Goal: Task Accomplishment & Management: Manage account settings

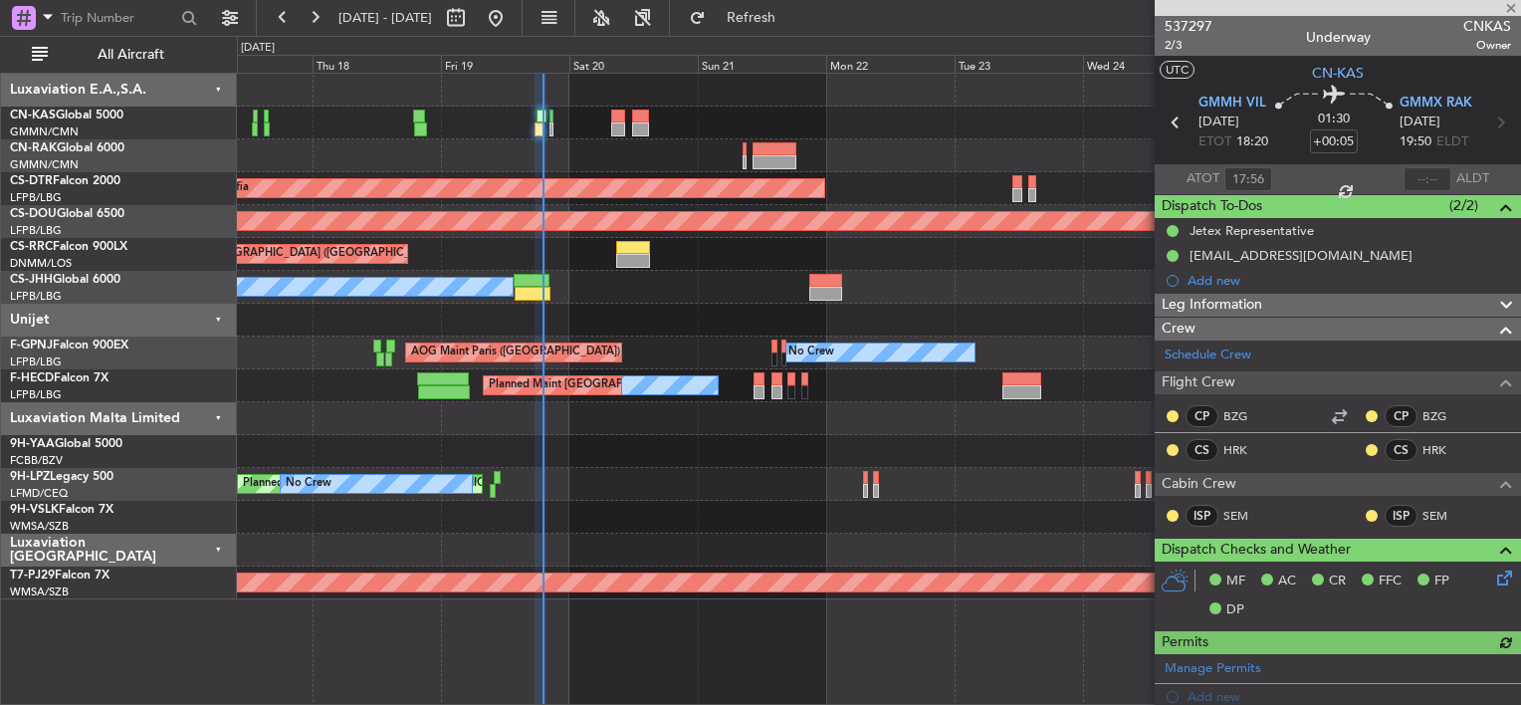
type input "[PERSON_NAME] ([PERSON_NAME])"
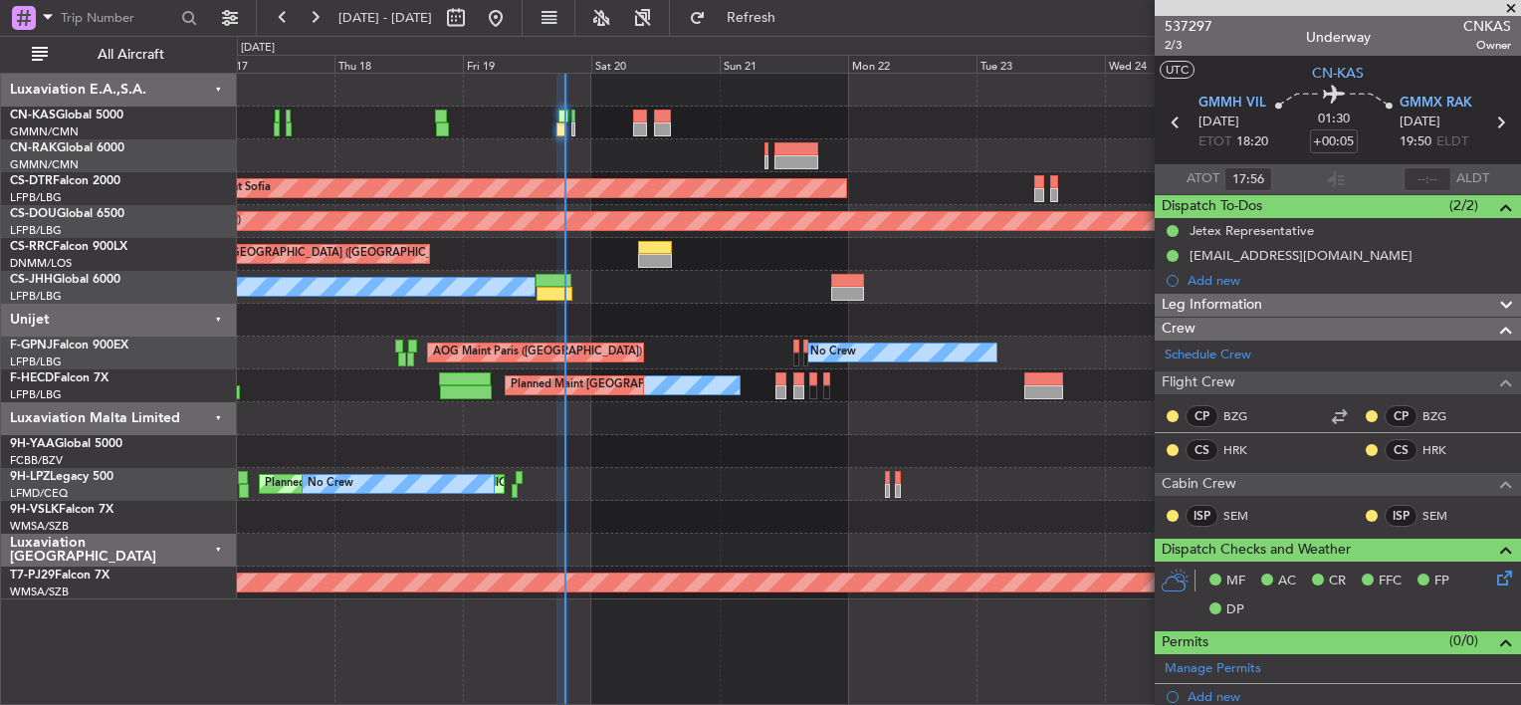
click at [597, 90] on div at bounding box center [878, 90] width 1283 height 33
type input "[PERSON_NAME] ([PERSON_NAME])"
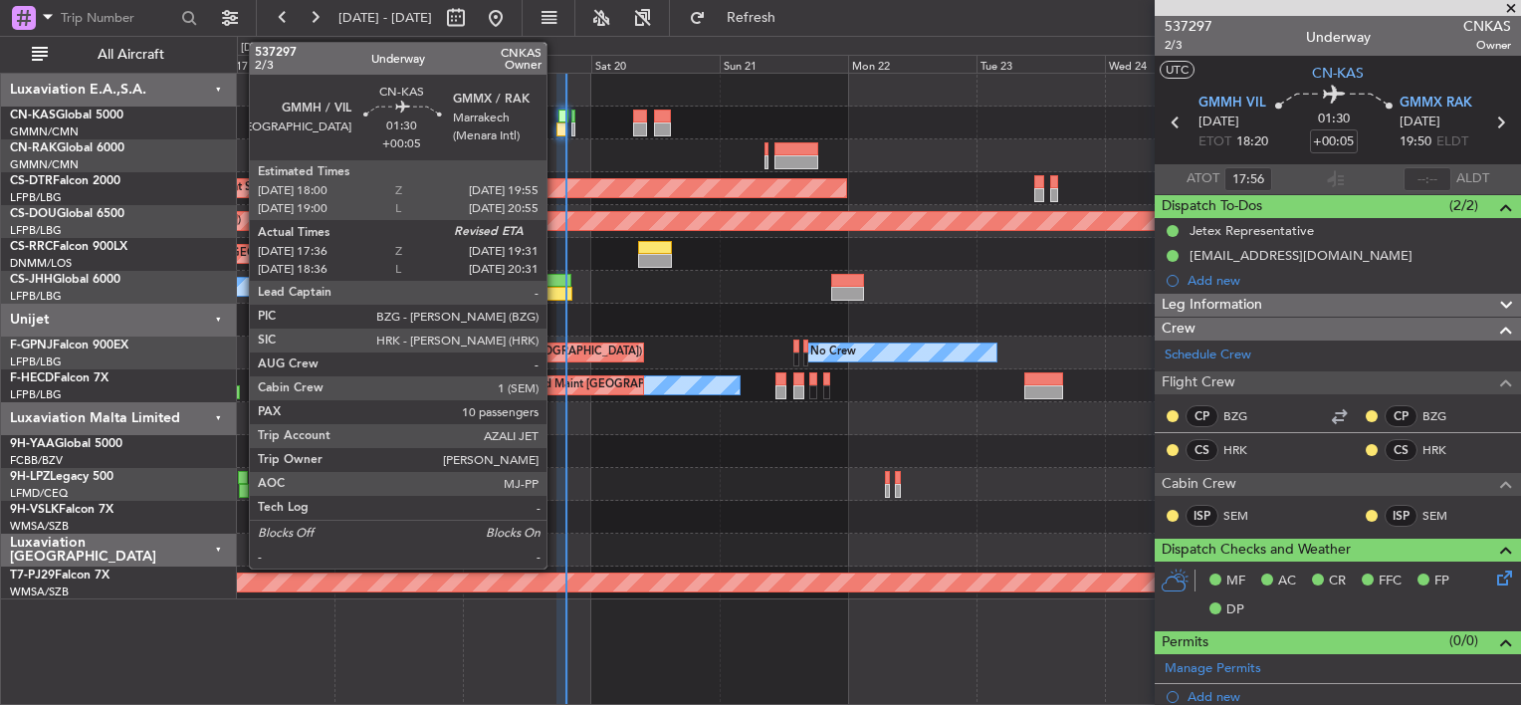
click at [557, 132] on div at bounding box center [562, 129] width 11 height 14
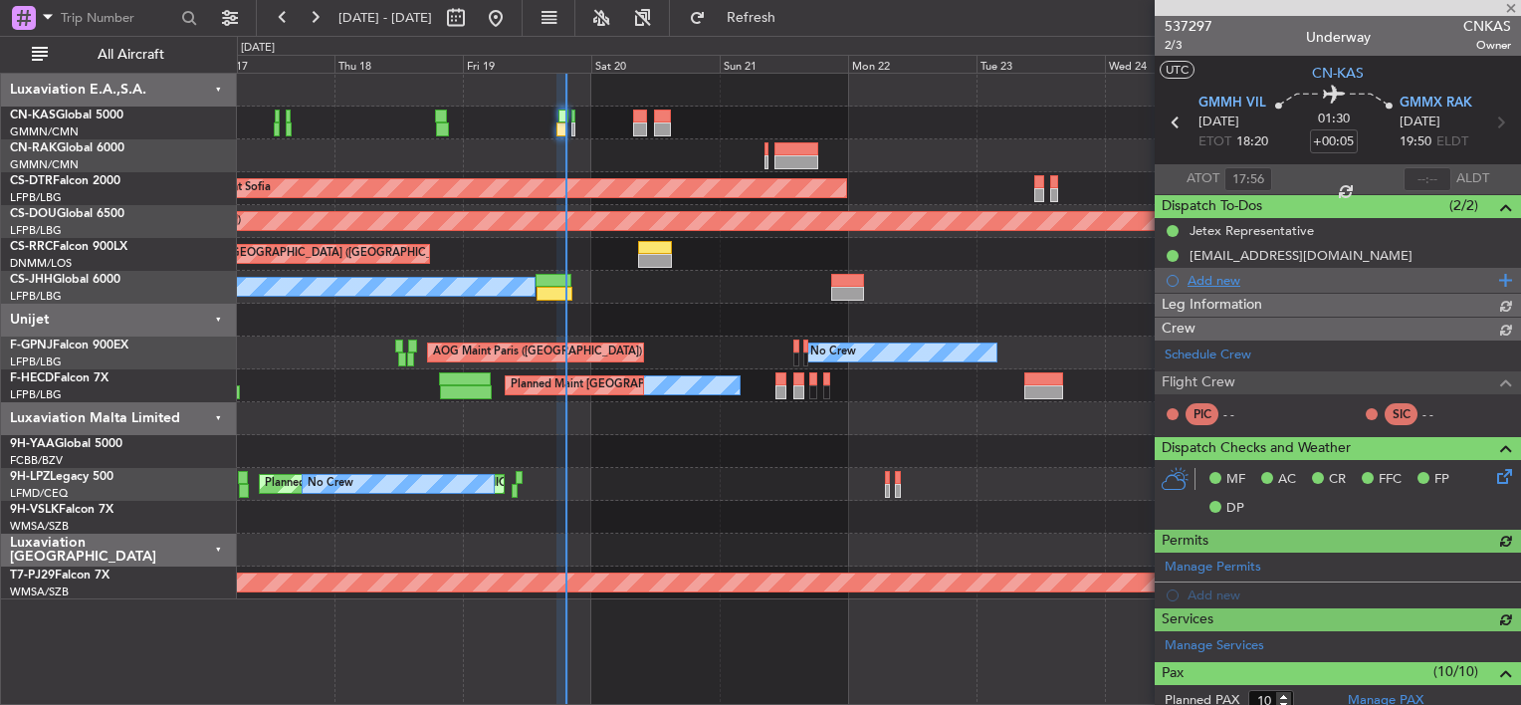
type input "[PERSON_NAME] ([PERSON_NAME])"
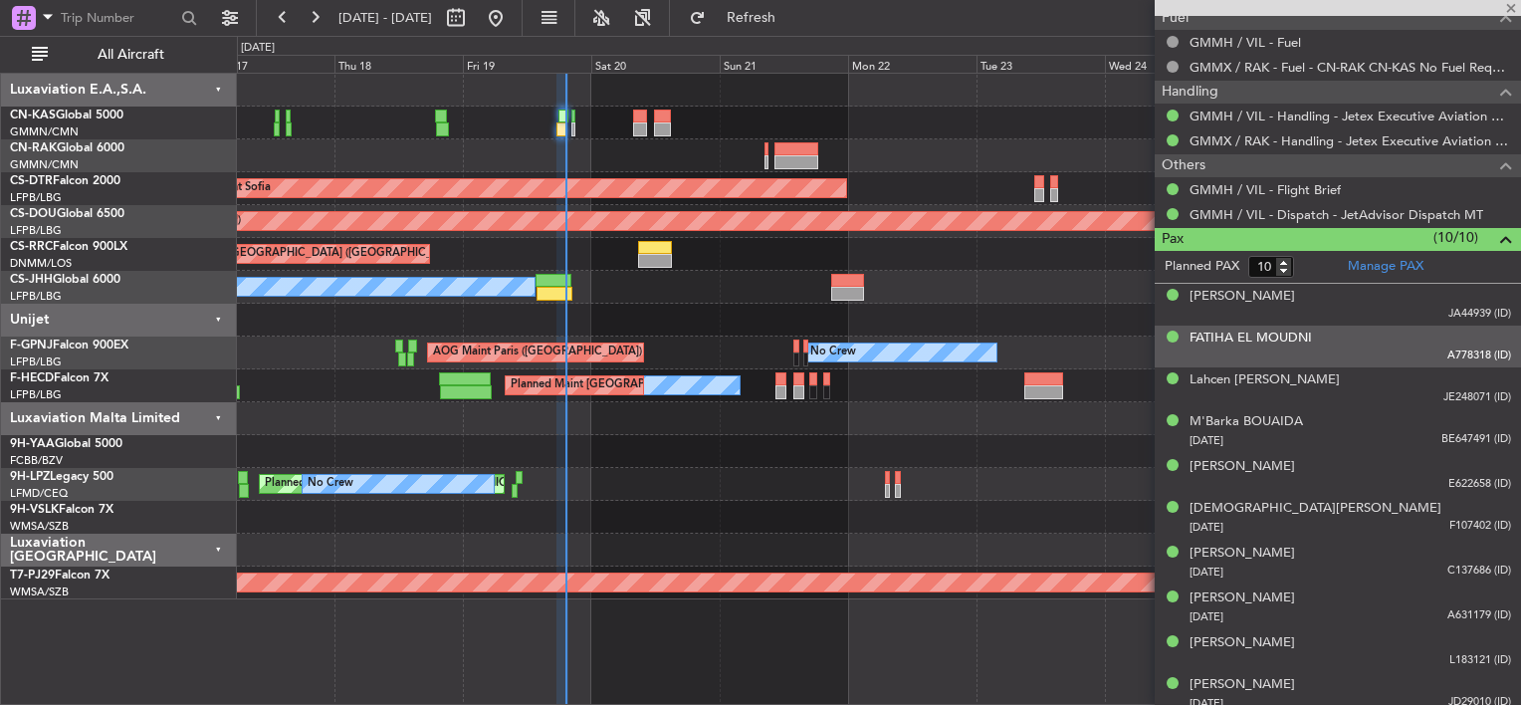
scroll to position [729, 0]
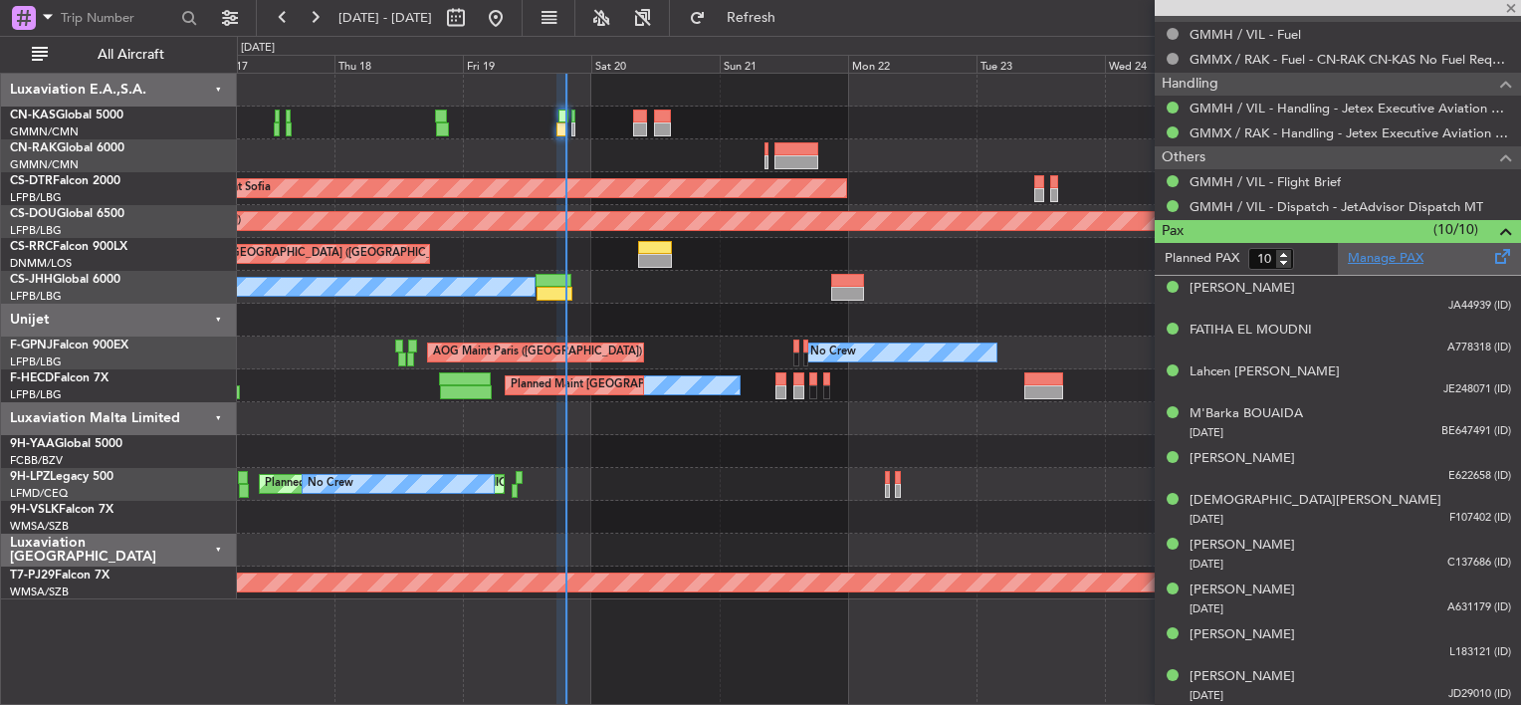
click at [1357, 252] on link "Manage PAX" at bounding box center [1386, 259] width 76 height 20
type input "[PERSON_NAME] ([PERSON_NAME])"
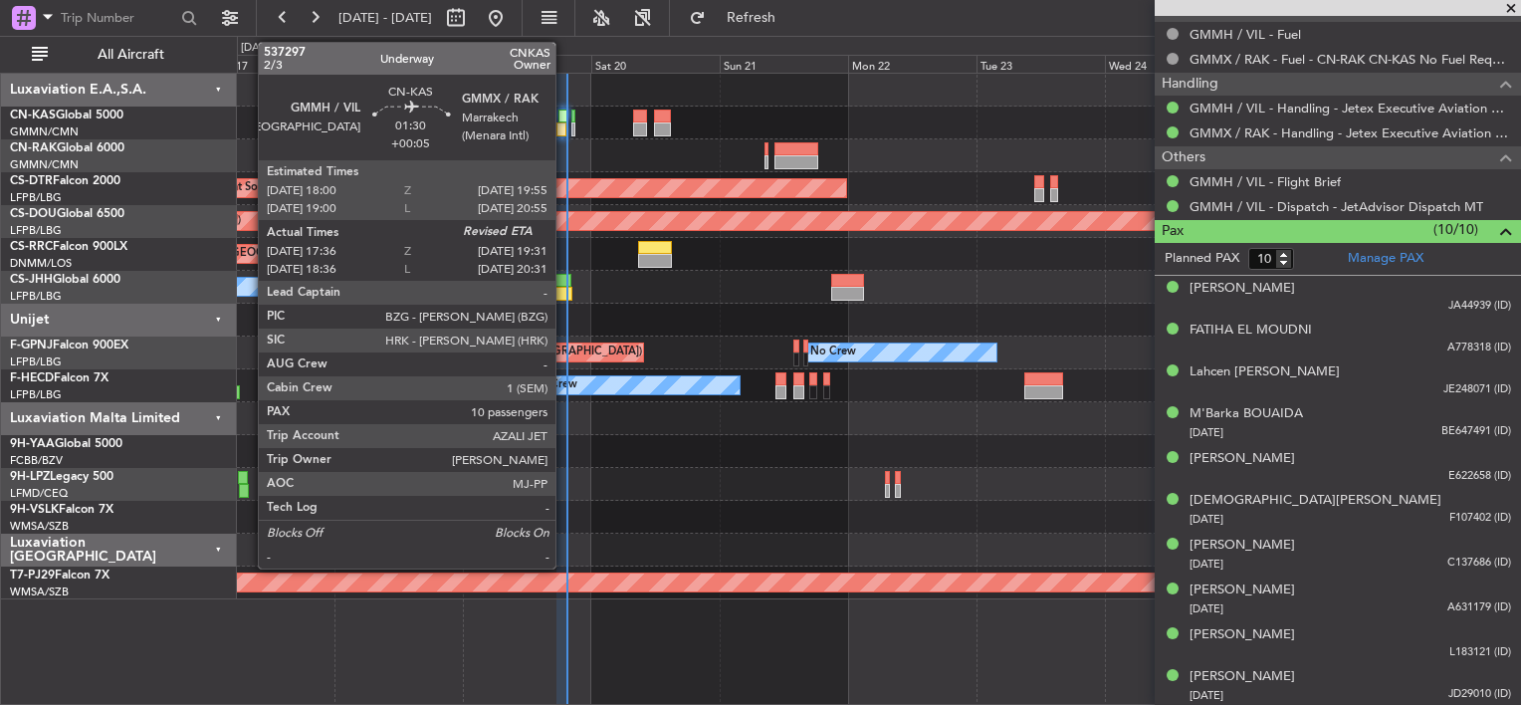
click at [565, 132] on div at bounding box center [562, 129] width 11 height 14
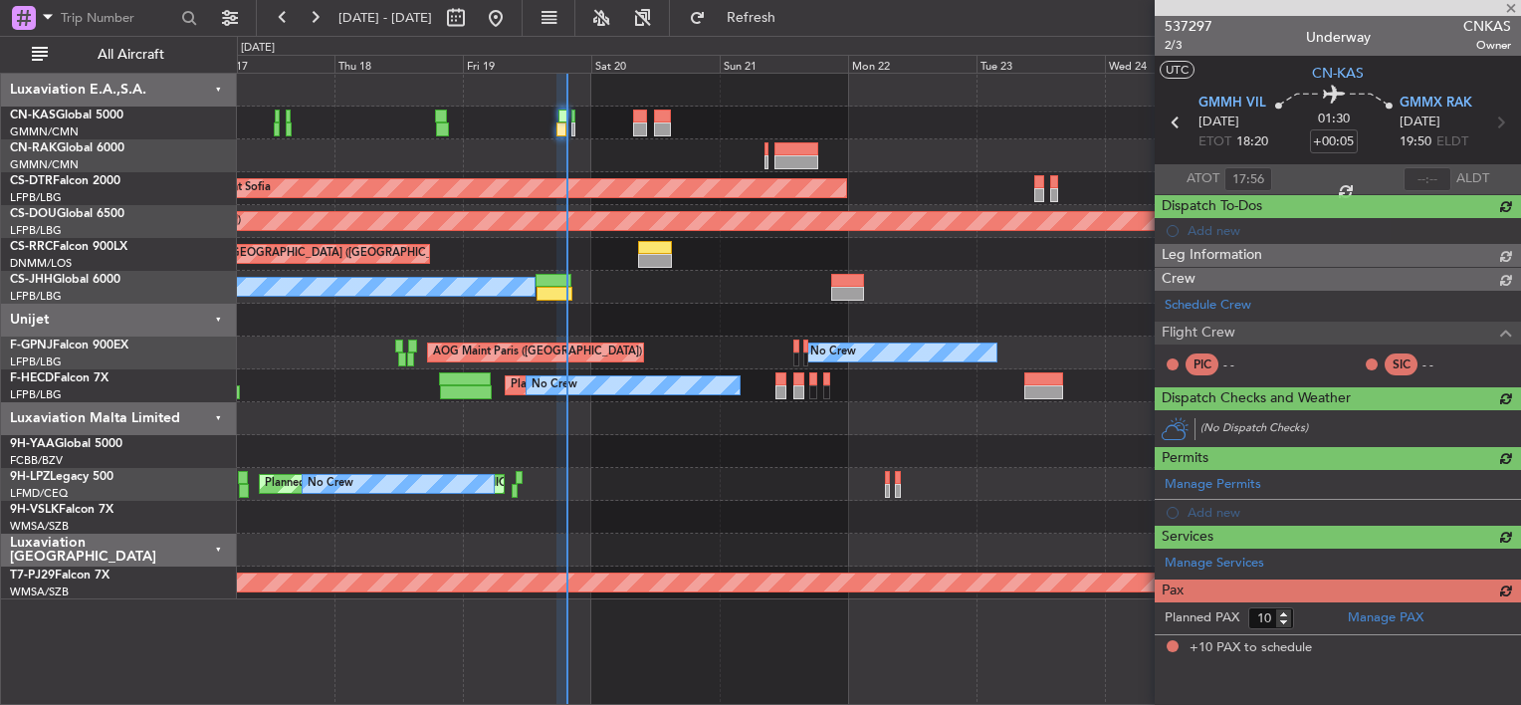
scroll to position [0, 0]
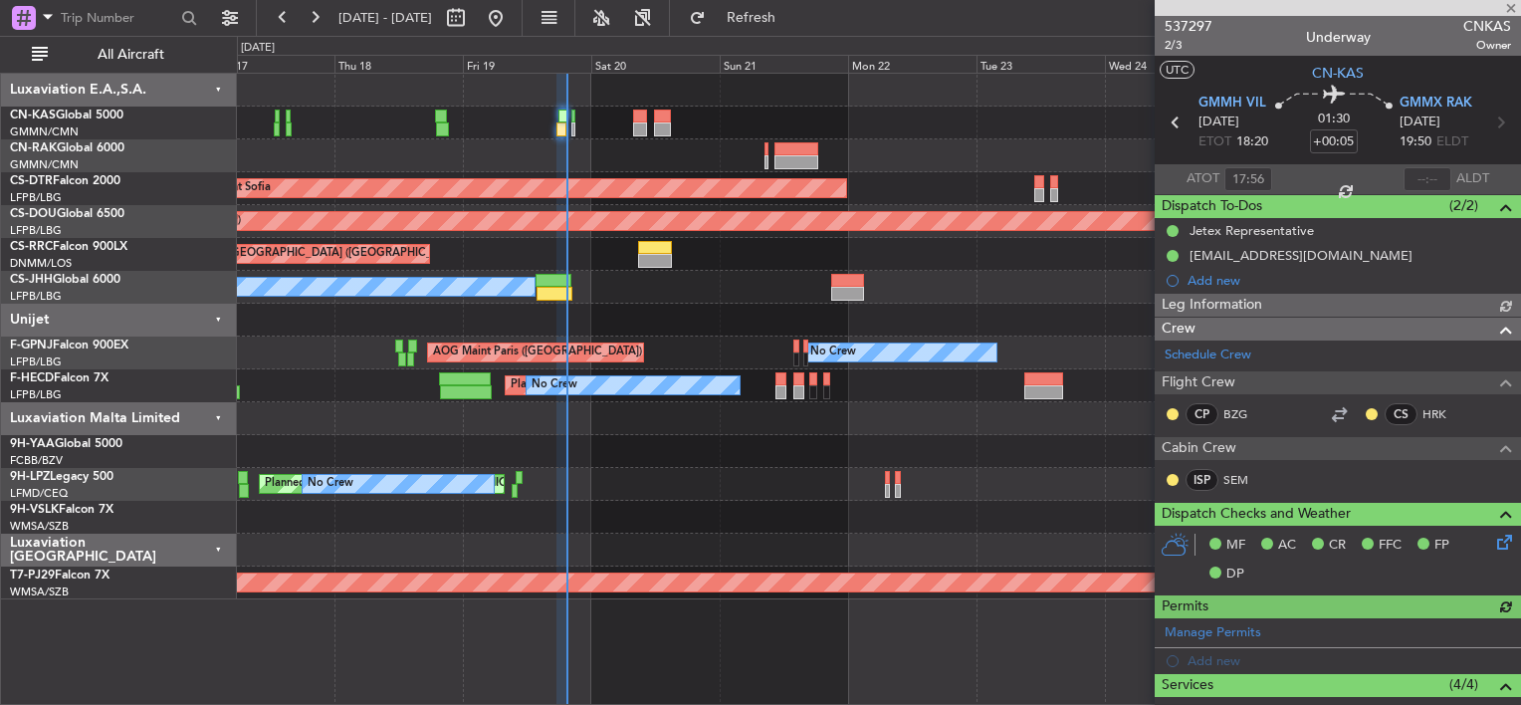
type input "[PERSON_NAME] ([PERSON_NAME])"
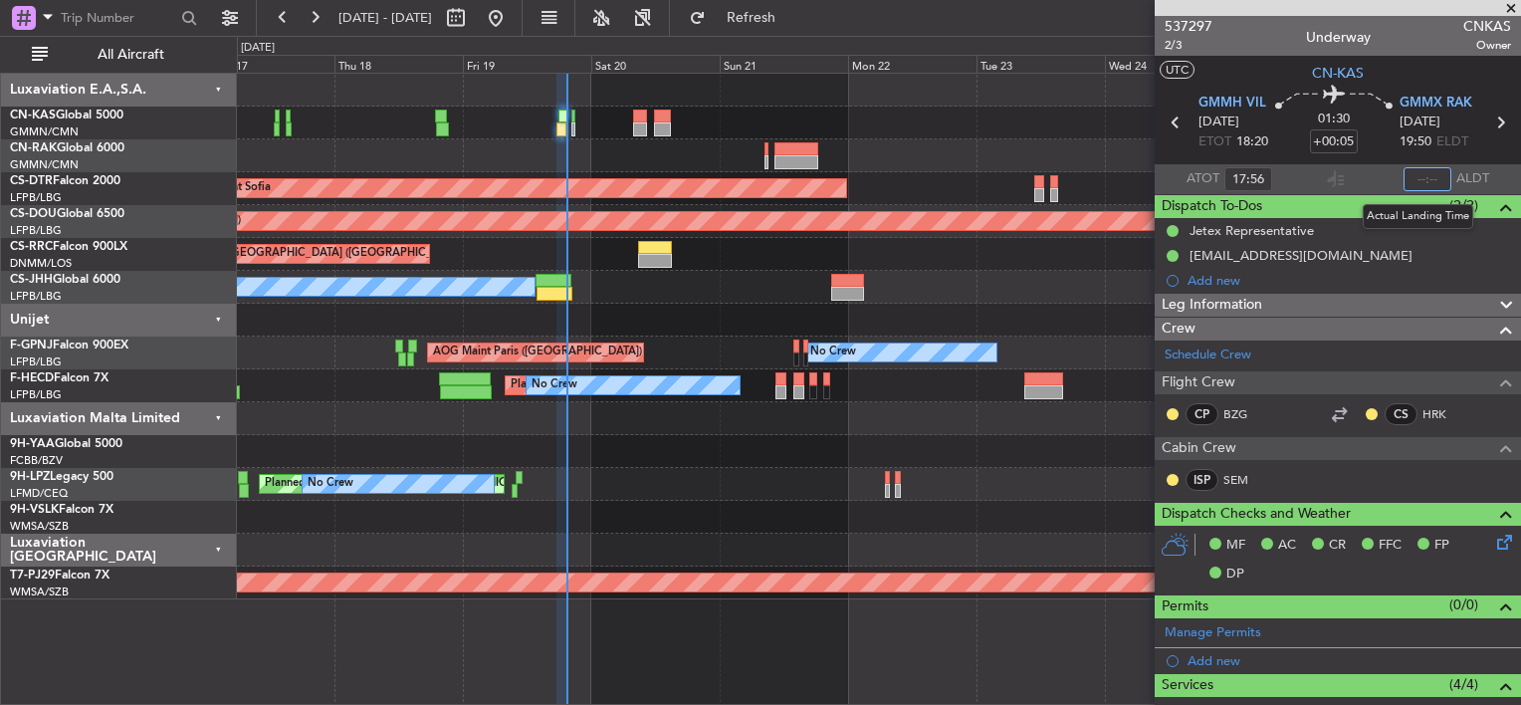
click at [1404, 177] on input "text" at bounding box center [1428, 179] width 48 height 24
click at [973, 141] on div at bounding box center [878, 155] width 1283 height 33
type input "19:27"
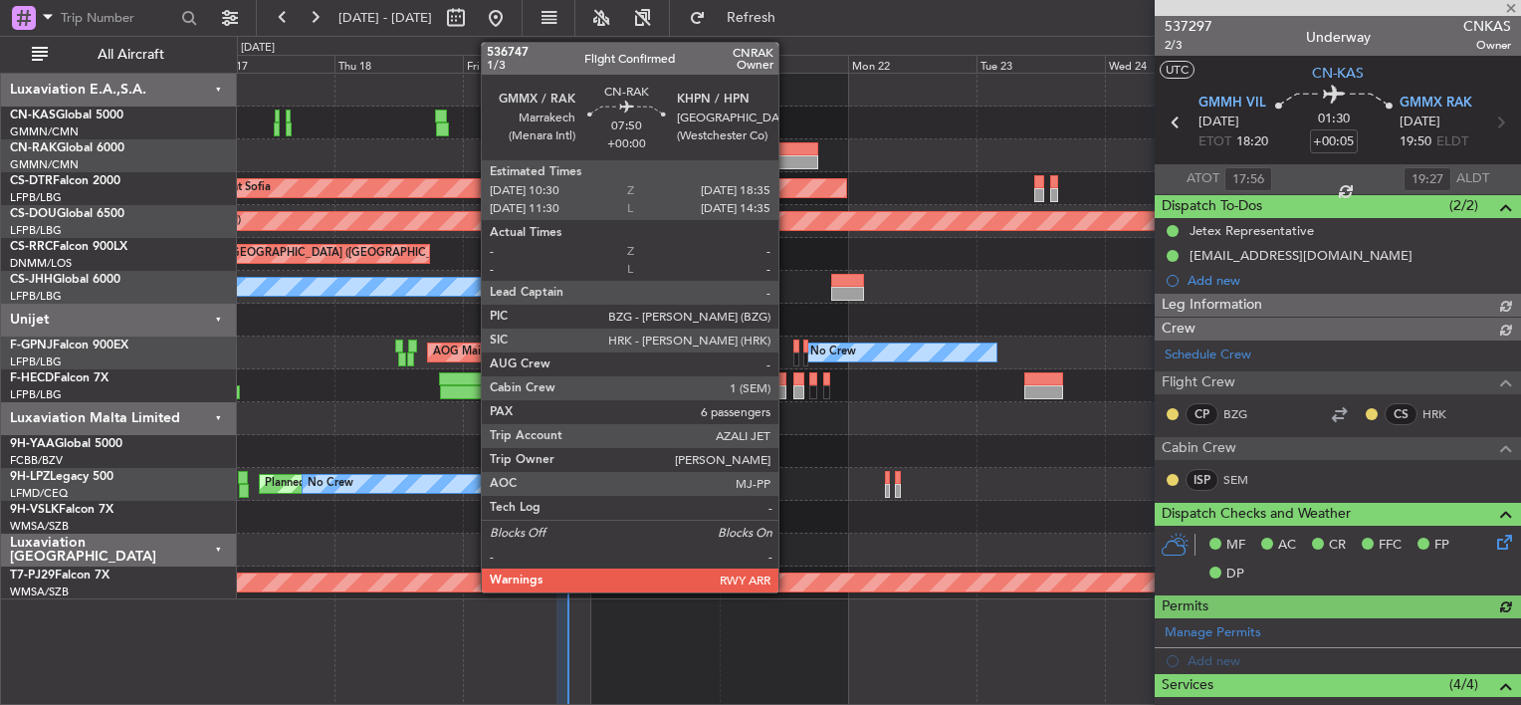
type input "[PERSON_NAME] ([PERSON_NAME])"
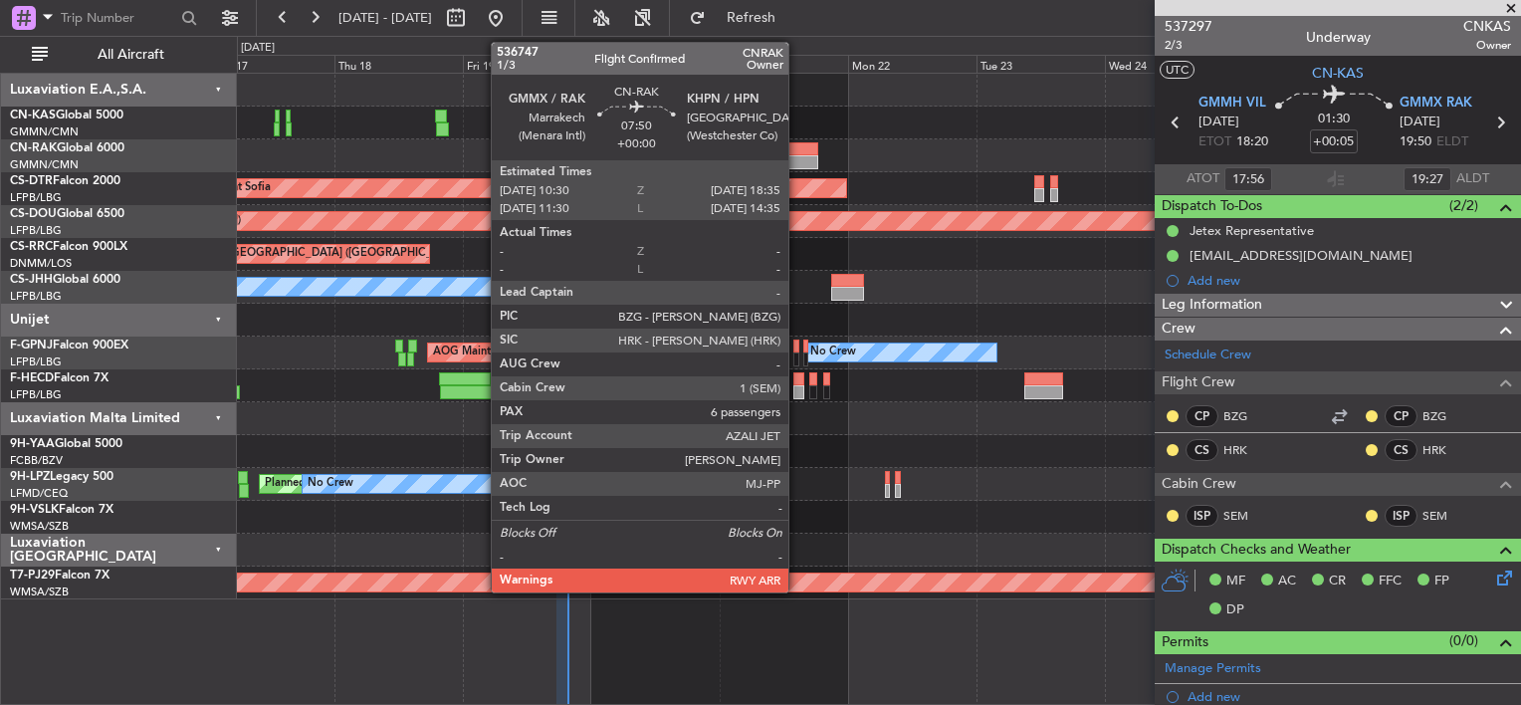
click at [798, 153] on div at bounding box center [797, 149] width 44 height 14
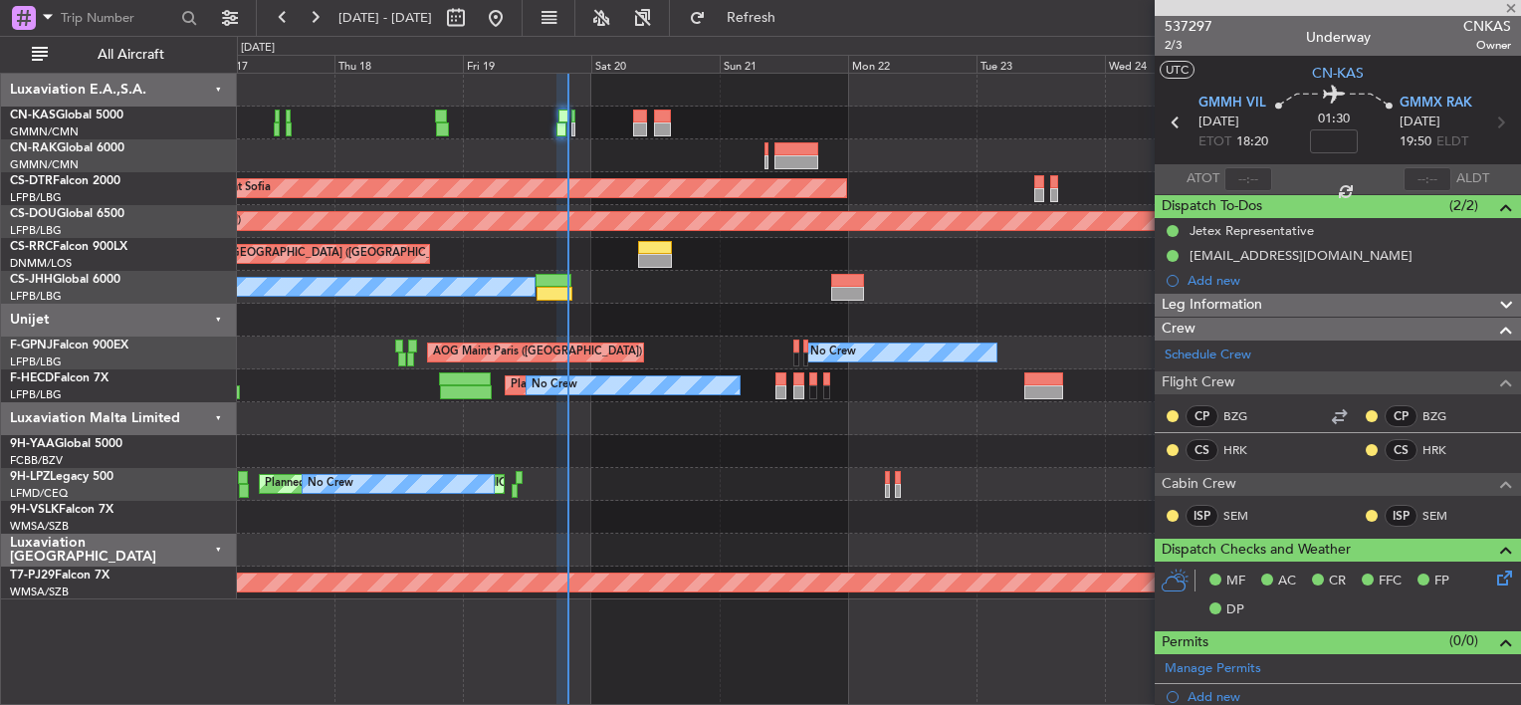
type input "6"
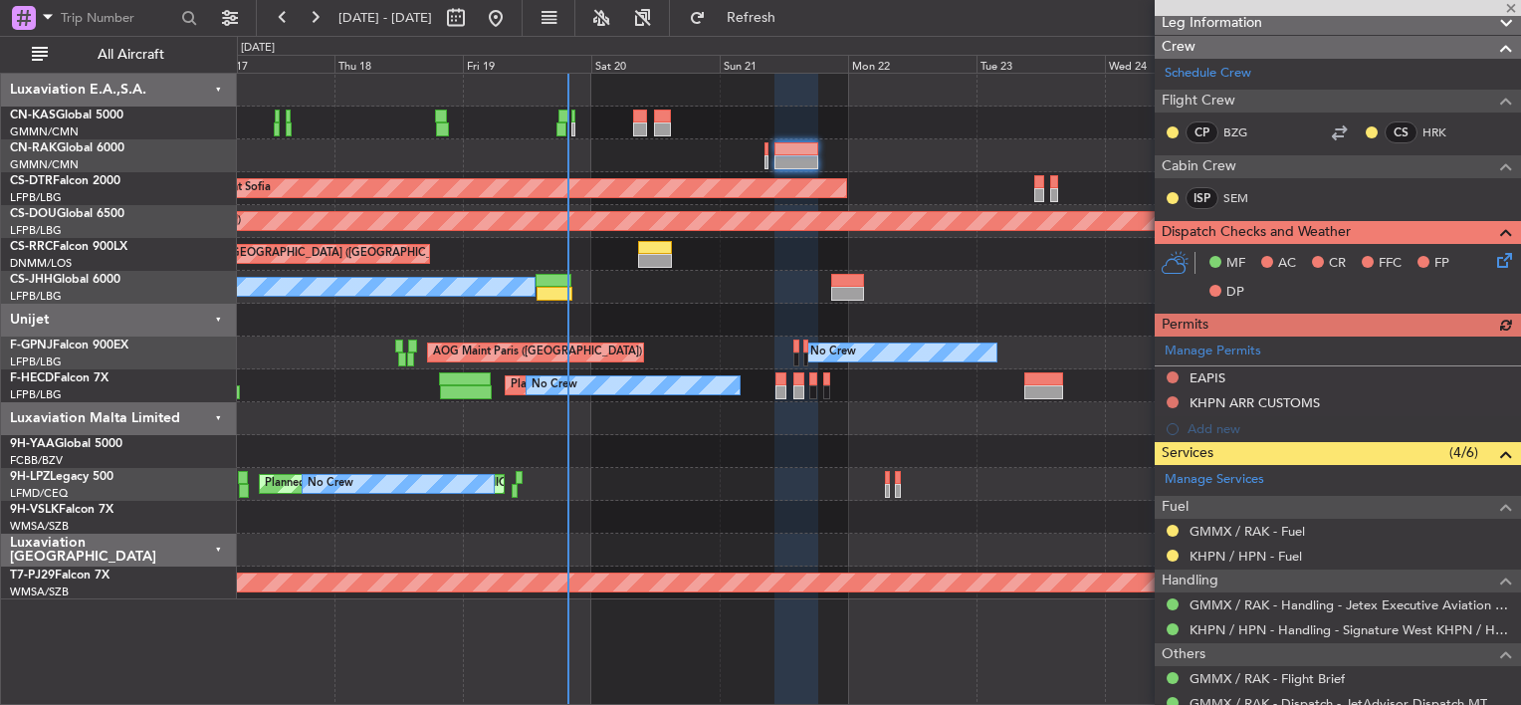
scroll to position [398, 0]
